Goal: Feedback & Contribution: Contribute content

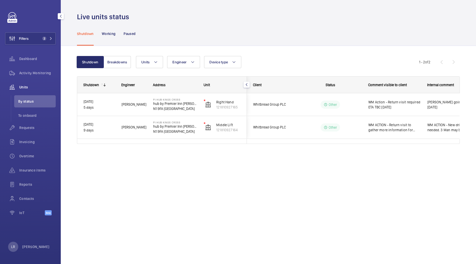
click at [33, 32] on div "Filters 2 Dashboard Activity Monitoring Units By status To onboard Requests Inv…" at bounding box center [30, 116] width 51 height 209
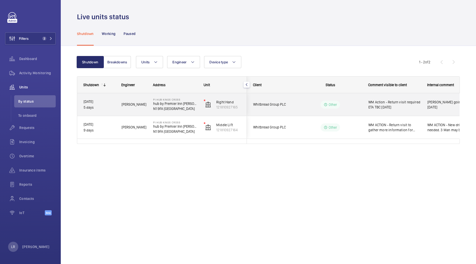
click at [244, 103] on div "Right Hand 121810927165" at bounding box center [222, 104] width 49 height 23
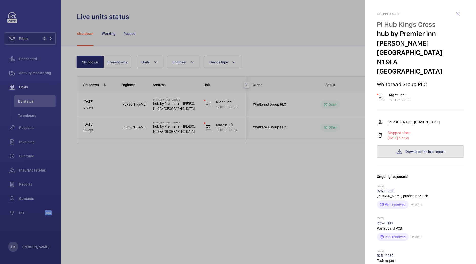
click at [415, 145] on button "Download the last report" at bounding box center [420, 151] width 87 height 12
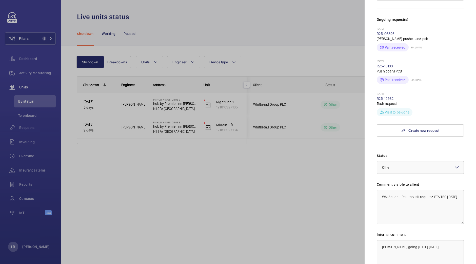
scroll to position [197, 0]
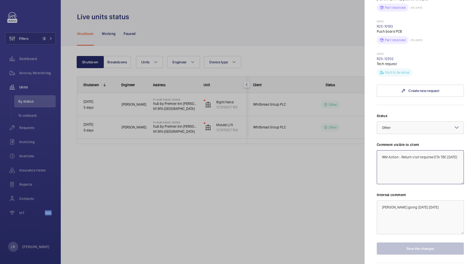
click at [402, 150] on textarea "WM Action - Return visit required ETA TBC 1.10.25" at bounding box center [420, 167] width 87 height 34
drag, startPoint x: 402, startPoint y: 138, endPoint x: 414, endPoint y: 135, distance: 12.5
click at [414, 150] on textarea "WM Action - Return visit required ETA TBC 1.10.25" at bounding box center [420, 167] width 87 height 34
click at [410, 150] on textarea "WM Action - Return visit required ETA TBC 1.10.25" at bounding box center [420, 167] width 87 height 34
click at [412, 150] on textarea "WM Action - Return visit required ETA TBC 1.10.25" at bounding box center [420, 167] width 87 height 34
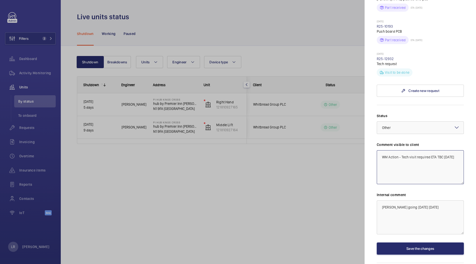
type textarea "WM Action - Tech visit required ETA TBC [DATE]"
drag, startPoint x: 426, startPoint y: 188, endPoint x: 350, endPoint y: 169, distance: 78.1
click at [350, 169] on mat-sidenav-container "Filters 2 Dashboard Activity Monitoring Units By status To onboard Requests Inv…" at bounding box center [238, 132] width 476 height 264
drag, startPoint x: 454, startPoint y: 138, endPoint x: 372, endPoint y: 143, distance: 81.7
click at [372, 143] on mat-sidenav "Stopped unit PI Hub Kings Cross hub by Premier Inn London King's Cross hotel N1…" at bounding box center [419, 132] width 111 height 264
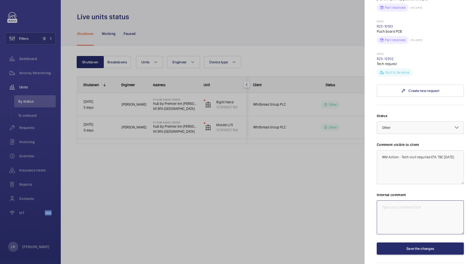
click at [394, 200] on textarea at bounding box center [420, 217] width 87 height 34
paste textarea "WM Action - Tech visit required ETA TBC [DATE]"
type textarea "WM Action - Tech visit required ETA TBC [DATE]"
click at [402, 242] on button "Save the changes" at bounding box center [420, 248] width 87 height 12
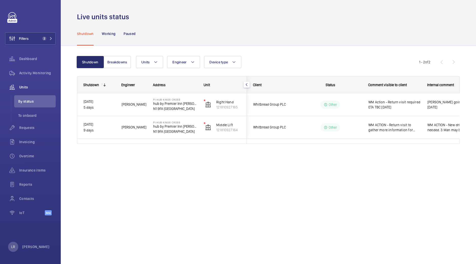
scroll to position [0, 0]
click at [40, 33] on button "Filters 2" at bounding box center [30, 38] width 51 height 12
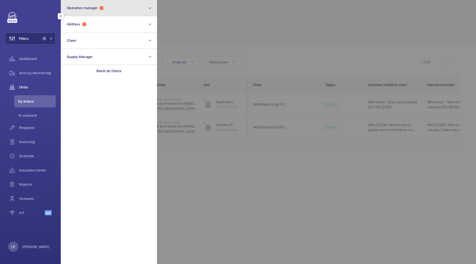
click at [112, 10] on button "Operation manager 1" at bounding box center [109, 8] width 96 height 16
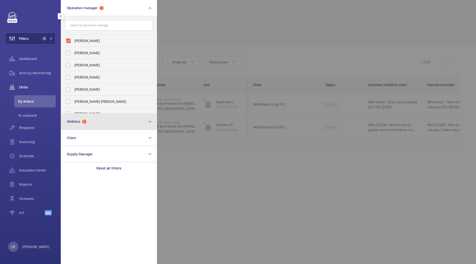
click at [94, 117] on button "Address 1" at bounding box center [109, 121] width 96 height 16
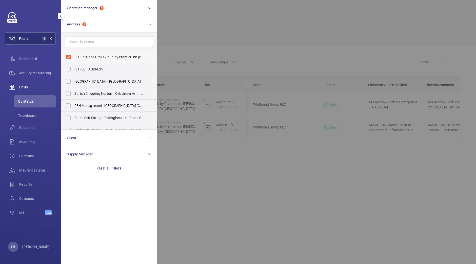
click at [109, 54] on span "PI Hub Kings Cross - hub by Premier Inn London King's Cross hotel, LONDON N1 9FA" at bounding box center [109, 56] width 70 height 5
click at [73, 54] on input "PI Hub Kings Cross - hub by Premier Inn London King's Cross hotel, LONDON N1 9FA" at bounding box center [68, 57] width 10 height 10
checkbox input "false"
click at [192, 29] on div at bounding box center [395, 132] width 476 height 264
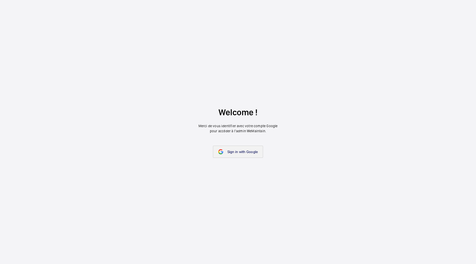
click at [229, 148] on link "Sign in with Google" at bounding box center [238, 152] width 50 height 12
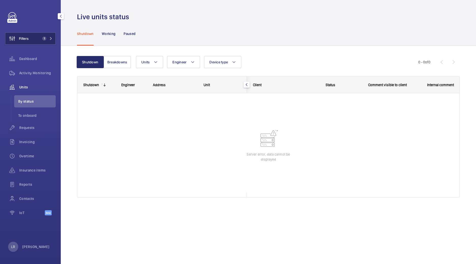
click at [38, 43] on button "Filters 1" at bounding box center [30, 38] width 51 height 12
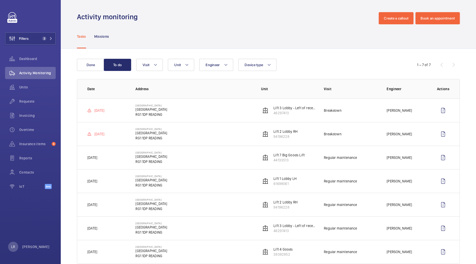
click at [100, 71] on wm-front-table "Done To do Engineer Unit Device type Visit 1 – 7 of 7 Date Address Unit Visit E…" at bounding box center [268, 161] width 383 height 205
click at [98, 68] on button "Done" at bounding box center [90, 65] width 27 height 12
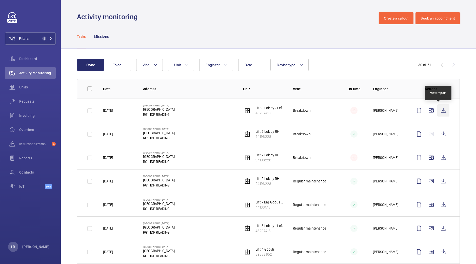
click at [437, 113] on wm-front-icon-button at bounding box center [443, 110] width 12 height 12
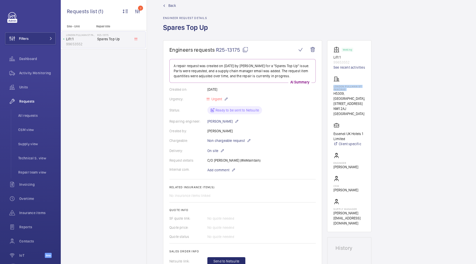
scroll to position [9, 0]
click at [247, 49] on mat-icon at bounding box center [245, 50] width 6 height 6
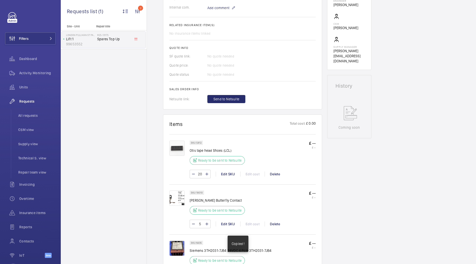
scroll to position [250, 0]
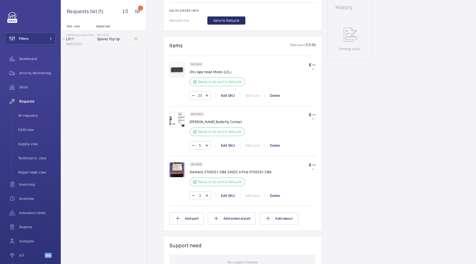
click at [140, 158] on div "Site - Unit Repair title LONDON PULLMAN ST PANCRAS Lift 1 99653552 R25-13175 Sp…" at bounding box center [104, 144] width 86 height 239
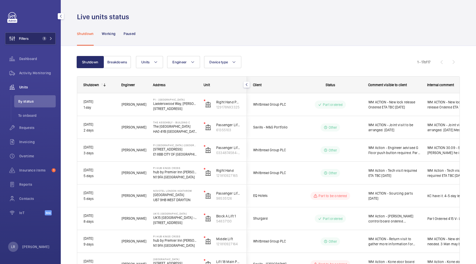
click at [42, 38] on span "1" at bounding box center [44, 38] width 4 height 4
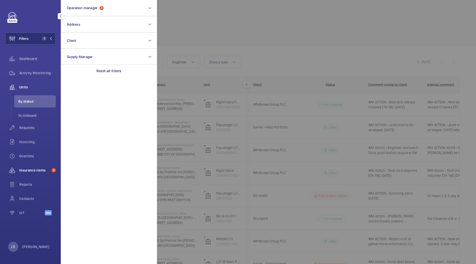
click at [38, 168] on span "Insurance items" at bounding box center [34, 170] width 30 height 5
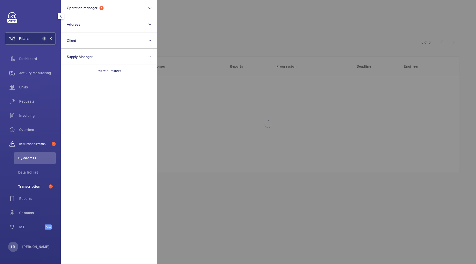
click at [38, 184] on span "Transcription" at bounding box center [32, 186] width 28 height 5
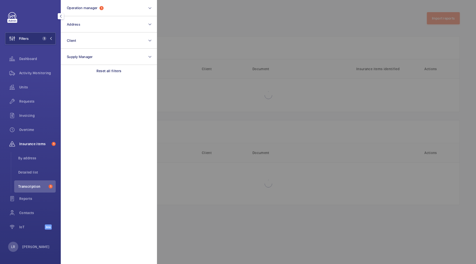
click at [275, 65] on div at bounding box center [395, 132] width 476 height 264
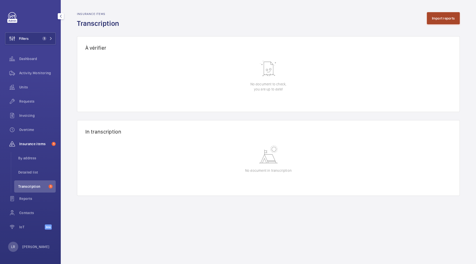
click at [439, 17] on button "Import reports" at bounding box center [443, 18] width 33 height 12
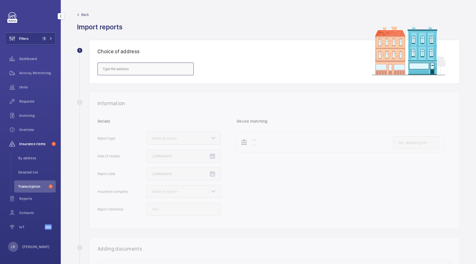
click at [180, 65] on input "text" at bounding box center [145, 69] width 96 height 13
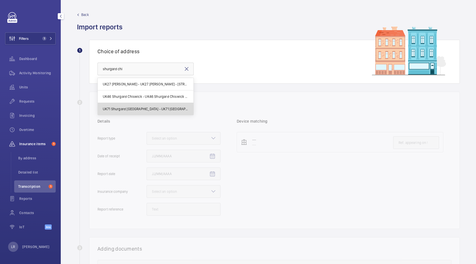
click at [181, 114] on mat-option "UK71 Shurgard [GEOGRAPHIC_DATA] - UK71 [GEOGRAPHIC_DATA] [GEOGRAPHIC_DATA], [GE…" at bounding box center [146, 109] width 96 height 12
type input "UK71 Shurgard [GEOGRAPHIC_DATA] - UK71 [GEOGRAPHIC_DATA] [GEOGRAPHIC_DATA], [GE…"
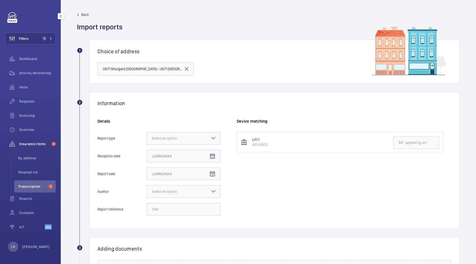
click at [181, 114] on div "Information Details Report type Select an option Reception date Report date Aud…" at bounding box center [274, 160] width 370 height 137
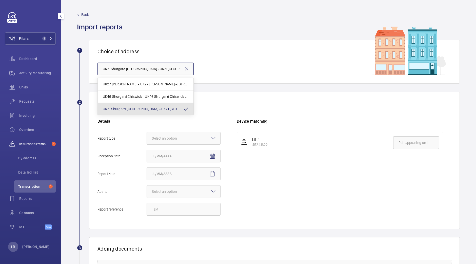
click at [168, 72] on input "UK71 Shurgard [GEOGRAPHIC_DATA] - UK71 [GEOGRAPHIC_DATA] [GEOGRAPHIC_DATA], [GE…" at bounding box center [145, 69] width 96 height 13
click at [231, 73] on div "Choice of address UK71 Shurgard [GEOGRAPHIC_DATA] - [GEOGRAPHIC_DATA] [GEOGRAPH…" at bounding box center [274, 62] width 370 height 44
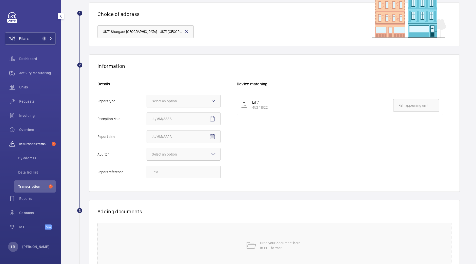
scroll to position [39, 0]
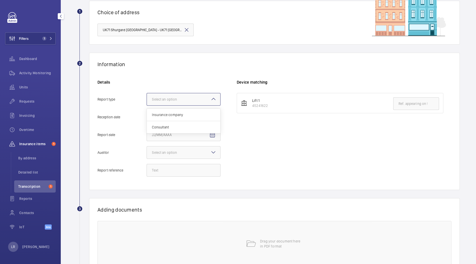
click at [212, 101] on mat-icon at bounding box center [213, 99] width 6 height 6
click at [147, 101] on input "Report type Select an option Insurance company Consultant" at bounding box center [147, 99] width 0 height 12
click at [199, 113] on span "Insurance company" at bounding box center [183, 114] width 63 height 5
click at [147, 105] on input "Report type Select an option Insurance company Consultant" at bounding box center [147, 99] width 0 height 12
click at [212, 118] on mat-icon "Open calendar" at bounding box center [212, 117] width 6 height 6
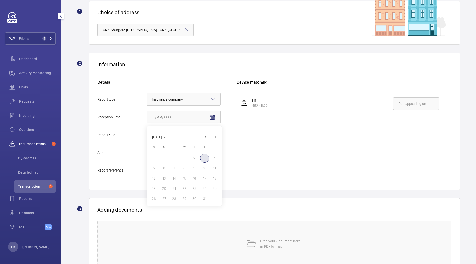
click at [201, 161] on button "3" at bounding box center [204, 158] width 10 height 10
type input "[DATE]"
click at [213, 132] on mat-icon "Open calendar" at bounding box center [212, 135] width 6 height 6
click at [184, 172] on span "1" at bounding box center [184, 175] width 9 height 9
type input "[DATE]"
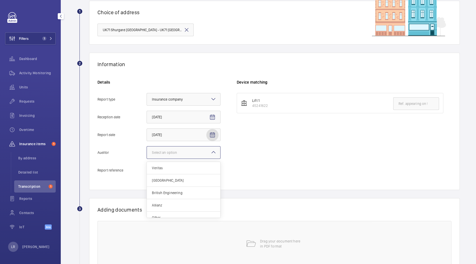
click at [195, 155] on div at bounding box center [183, 152] width 73 height 12
click at [147, 155] on input "Auditor Select an option Veritas Zurich British Engineering Allianz Other" at bounding box center [147, 152] width 0 height 12
click at [185, 208] on div "Allianz" at bounding box center [183, 205] width 73 height 12
click at [147, 158] on input "Auditor Select an option Veritas Zurich British Engineering Allianz Other" at bounding box center [147, 152] width 0 height 12
click at [208, 168] on input "Report reference" at bounding box center [184, 170] width 74 height 13
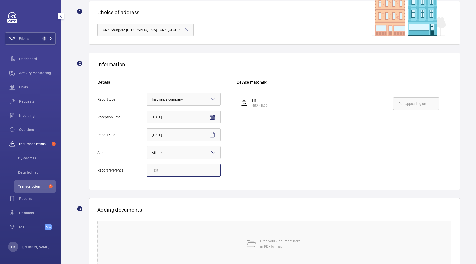
paste input "E52177002240"
type input "E52177002240"
click at [409, 106] on input "text" at bounding box center [416, 103] width 46 height 13
paste input "E52177002240"
type input "E52177002240"
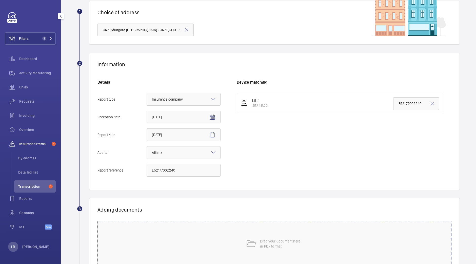
click at [253, 237] on div "Drag your document here in PDF format" at bounding box center [274, 244] width 354 height 46
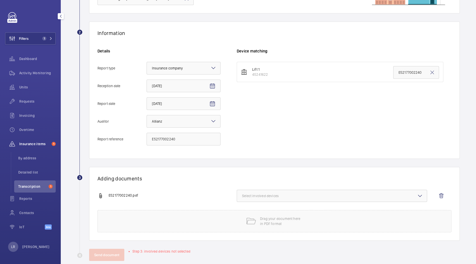
scroll to position [79, 0]
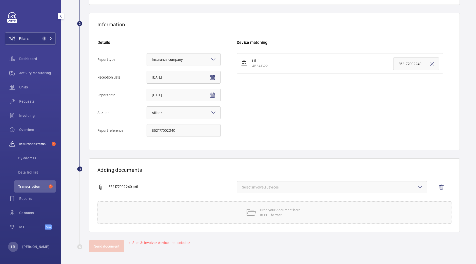
click at [323, 189] on button "Select involved devices" at bounding box center [332, 187] width 190 height 12
click at [300, 203] on span "45241622" at bounding box center [332, 202] width 164 height 5
click at [249, 203] on input "45241622" at bounding box center [244, 203] width 10 height 10
checkbox input "true"
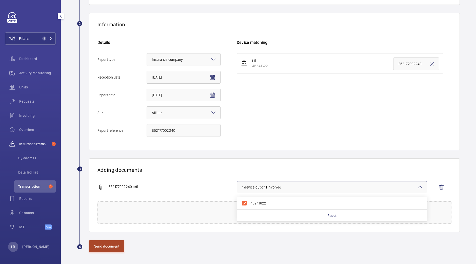
click at [113, 251] on button "Send document" at bounding box center [106, 246] width 35 height 12
